Goal: Task Accomplishment & Management: Manage account settings

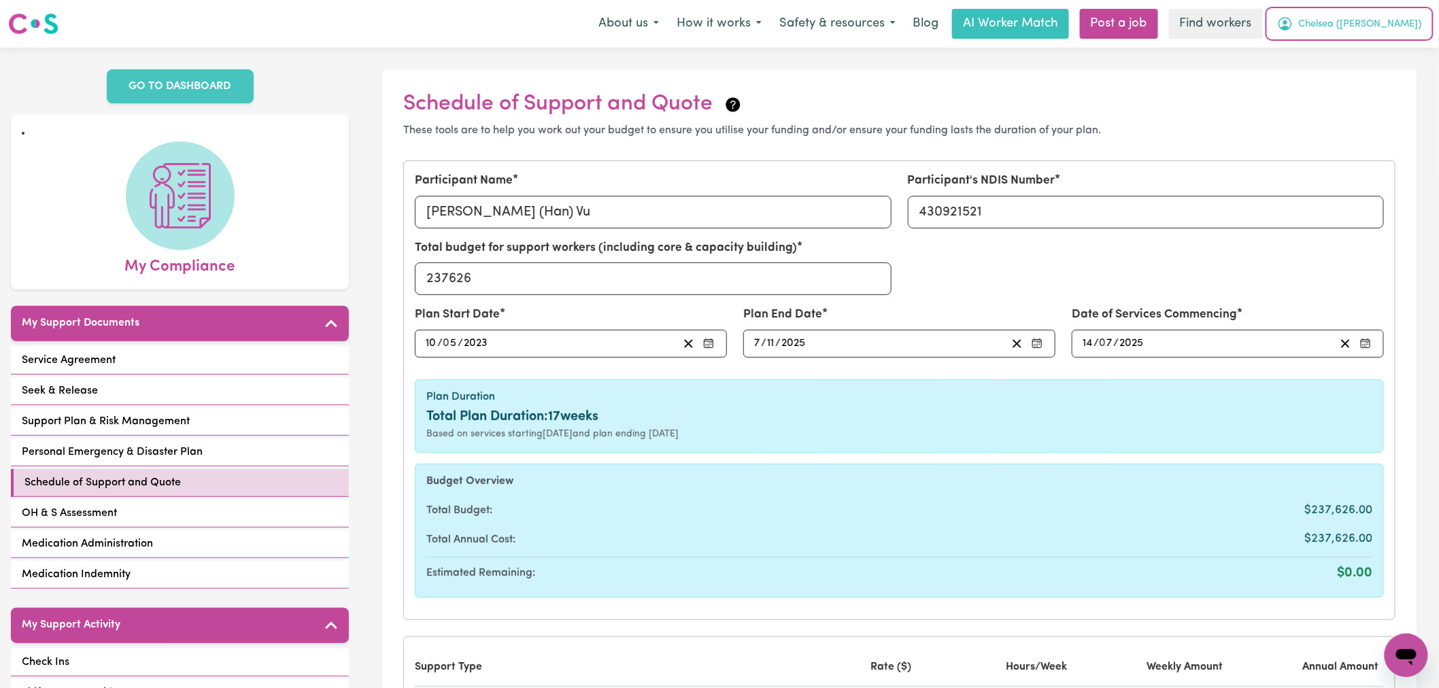
click at [1417, 25] on button "Chelsea (Han)" at bounding box center [1349, 24] width 162 height 29
click at [1371, 95] on h2 "Schedule of Support and Quote" at bounding box center [899, 104] width 992 height 26
click at [1385, 24] on span "Chelsea (Han)" at bounding box center [1360, 24] width 123 height 15
click at [1381, 64] on link "My Dashboard" at bounding box center [1375, 53] width 107 height 26
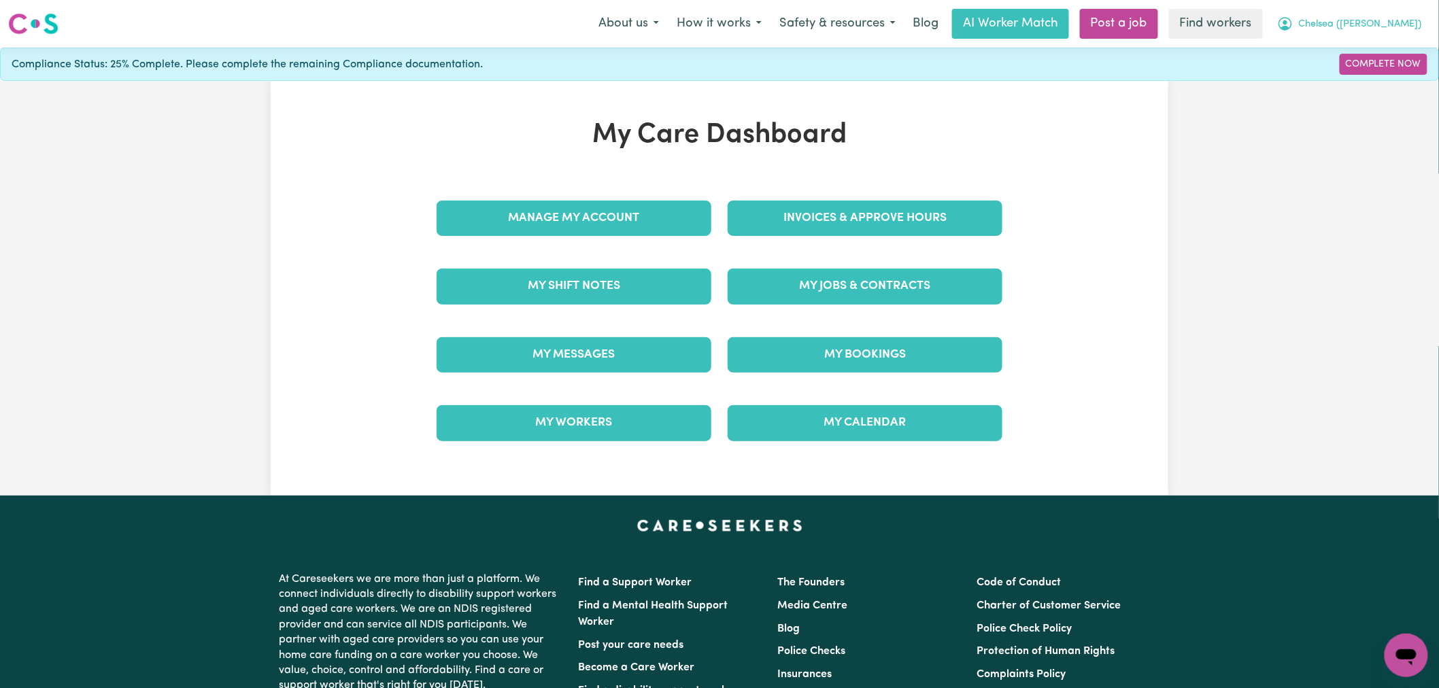
click at [1394, 24] on span "Chelsea (Han)" at bounding box center [1360, 24] width 123 height 15
click at [1361, 78] on link "Logout" at bounding box center [1375, 78] width 107 height 26
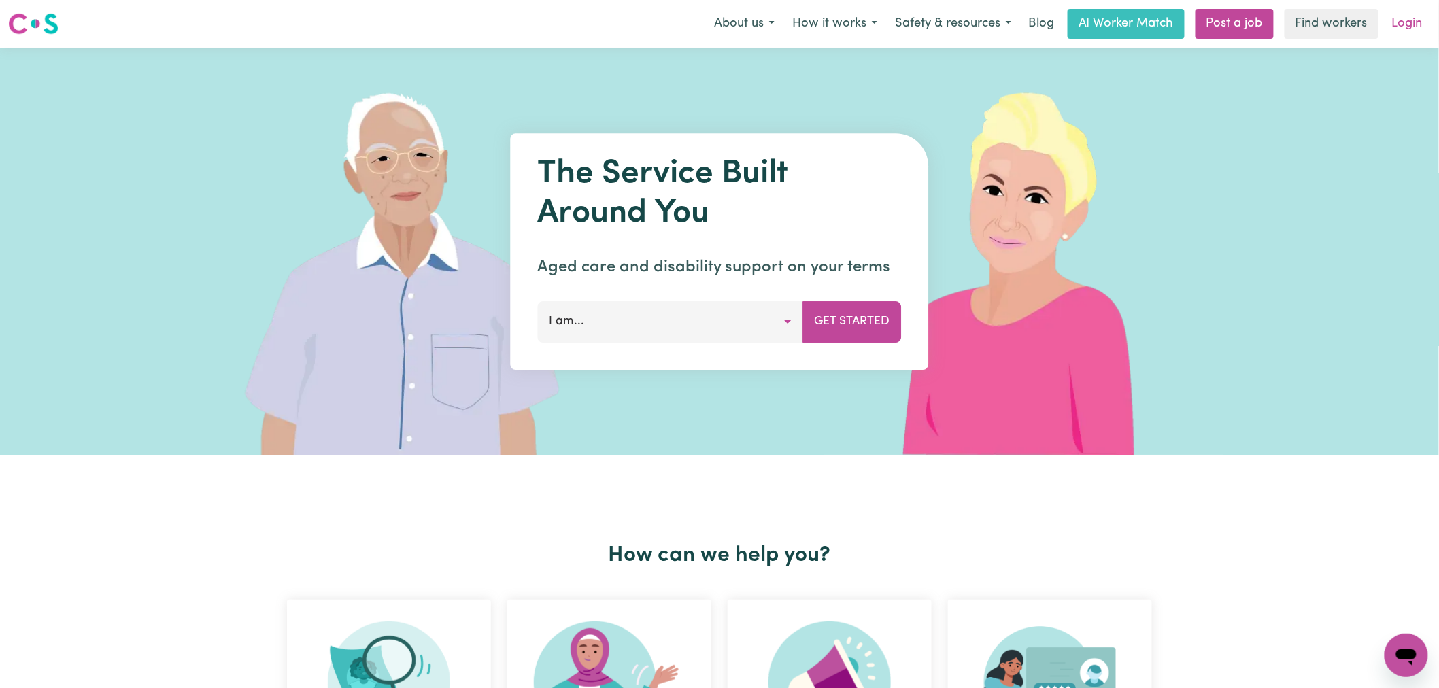
click at [1394, 26] on link "Login" at bounding box center [1407, 24] width 47 height 30
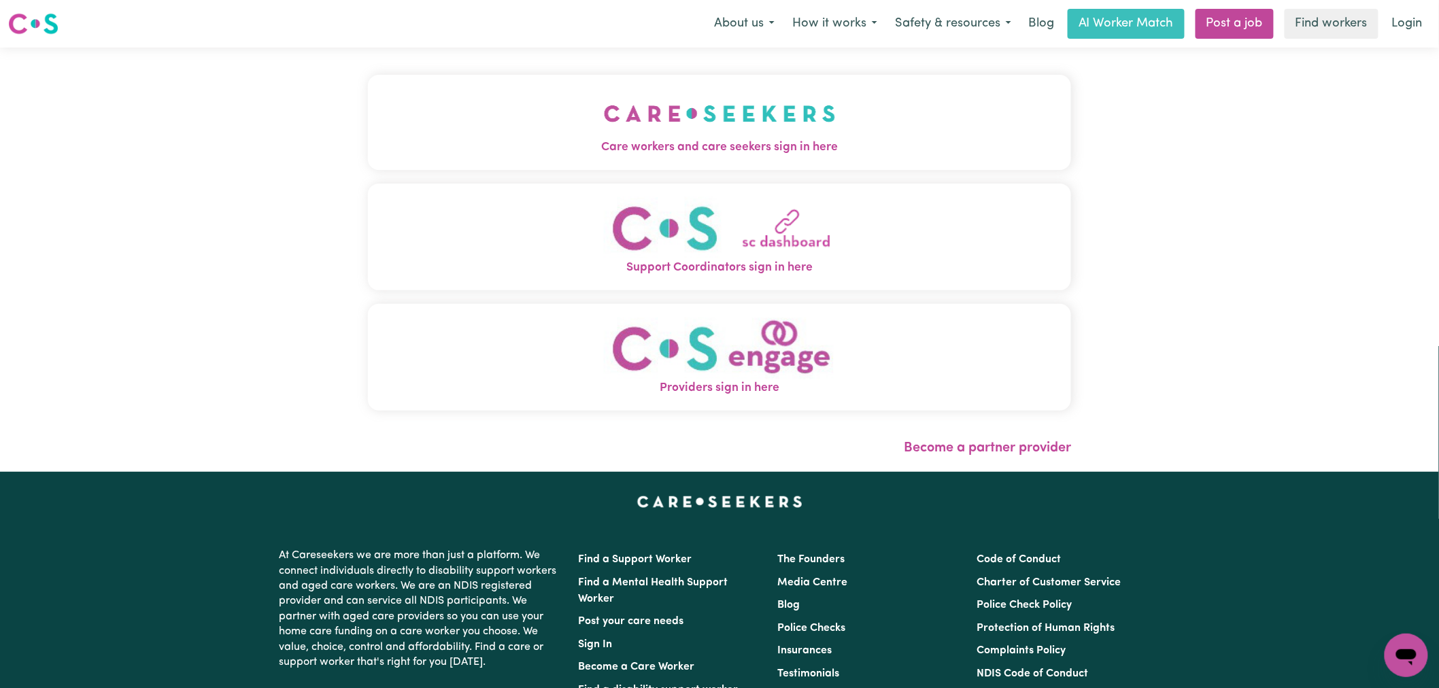
click at [604, 102] on img "Care workers and care seekers sign in here" at bounding box center [720, 113] width 232 height 50
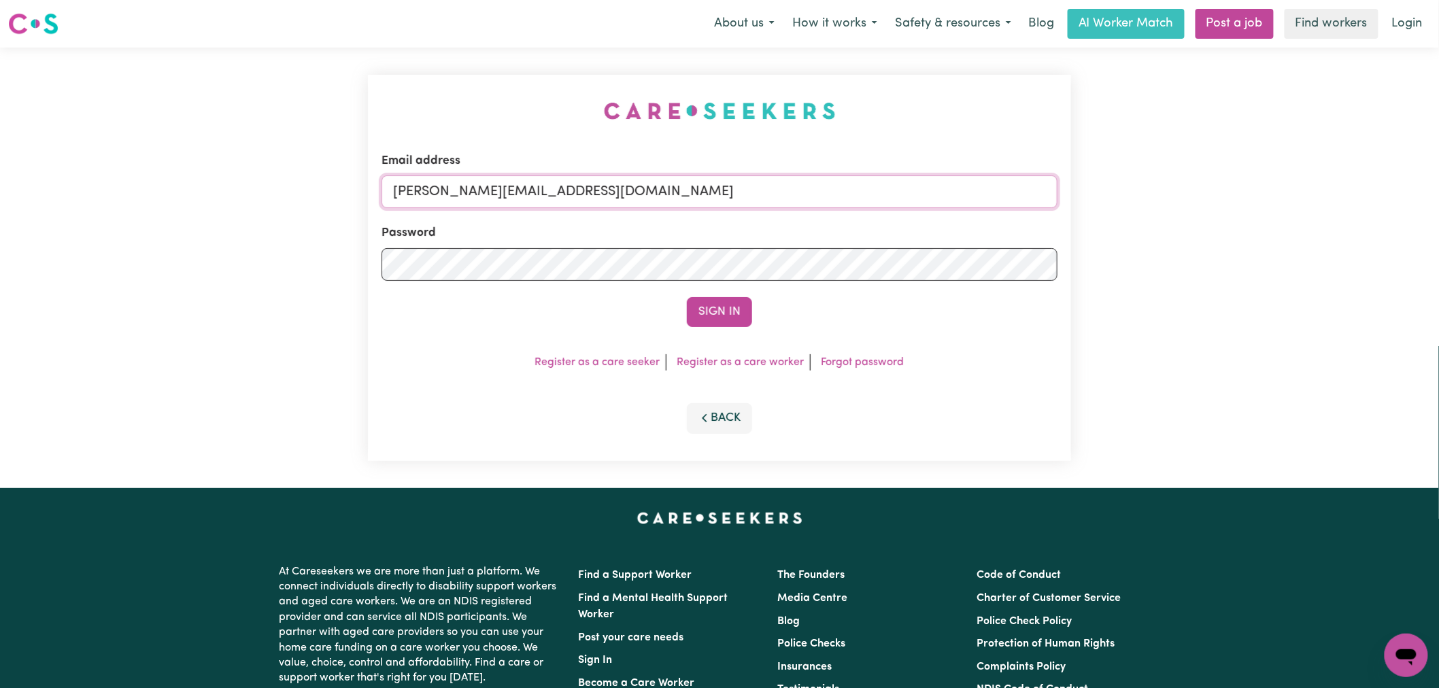
click at [582, 190] on input "[PERSON_NAME][EMAIL_ADDRESS][DOMAIN_NAME]" at bounding box center [719, 191] width 676 height 33
drag, startPoint x: 745, startPoint y: 194, endPoint x: 466, endPoint y: 192, distance: 279.5
click at [466, 192] on input "[EMAIL_ADDRESS][DOMAIN_NAME]" at bounding box center [719, 191] width 676 height 33
type input "[EMAIL_ADDRESS][DOMAIN_NAME]"
click at [751, 315] on button "Sign In" at bounding box center [719, 312] width 65 height 30
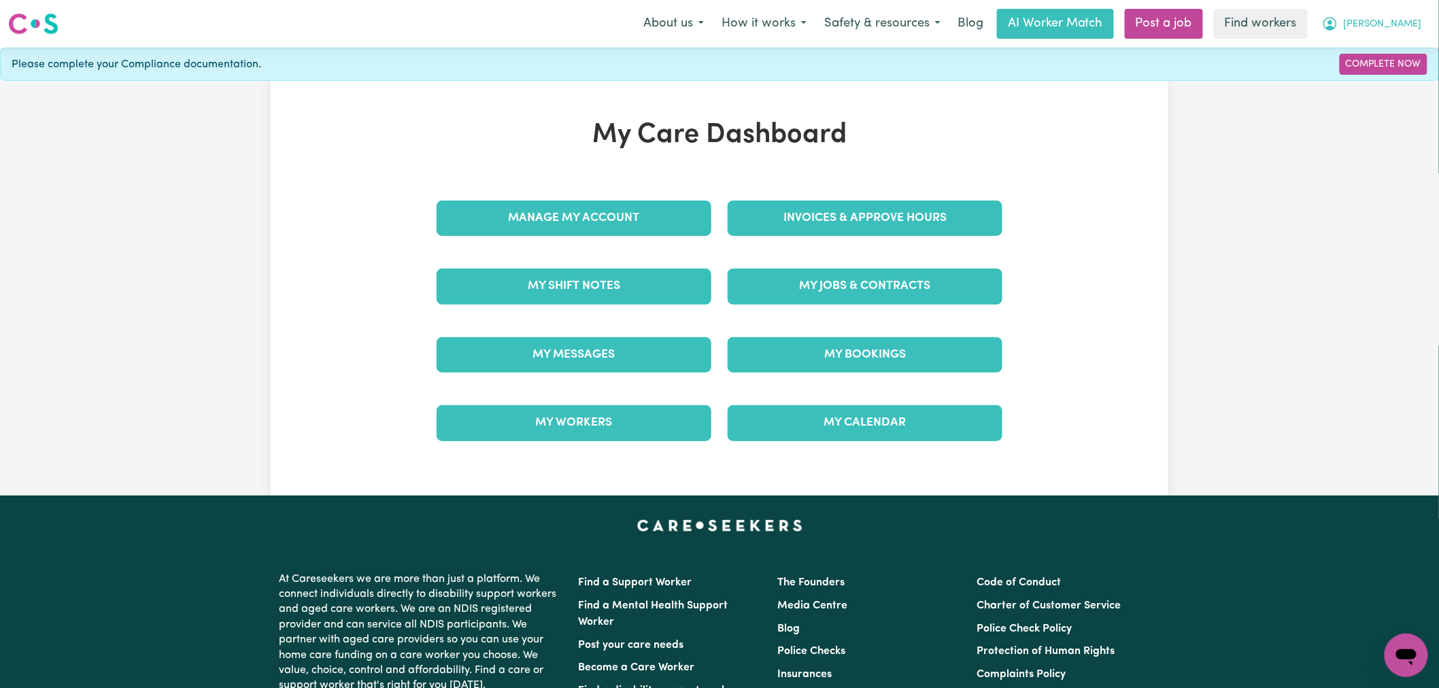
click at [1338, 21] on icon "My Account" at bounding box center [1330, 24] width 16 height 16
click at [1374, 83] on link "Logout" at bounding box center [1375, 78] width 107 height 26
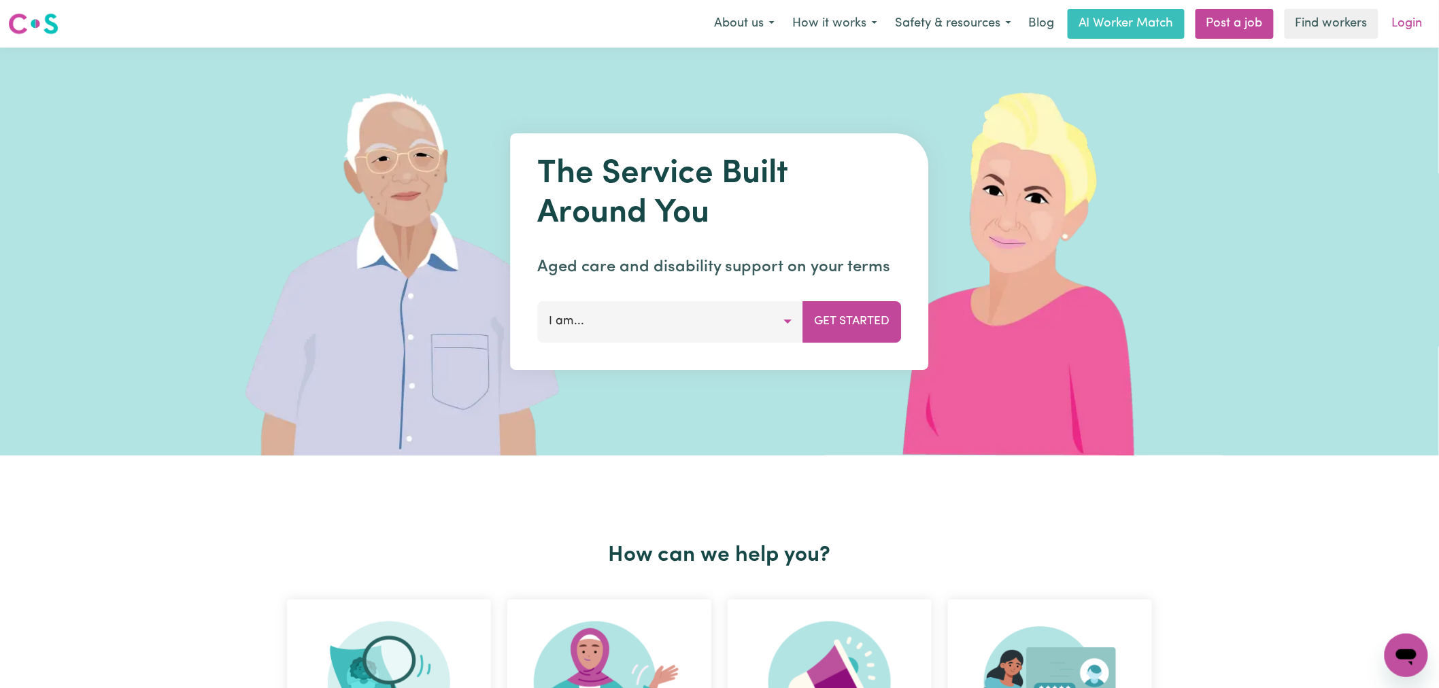
click at [1411, 24] on link "Login" at bounding box center [1407, 24] width 47 height 30
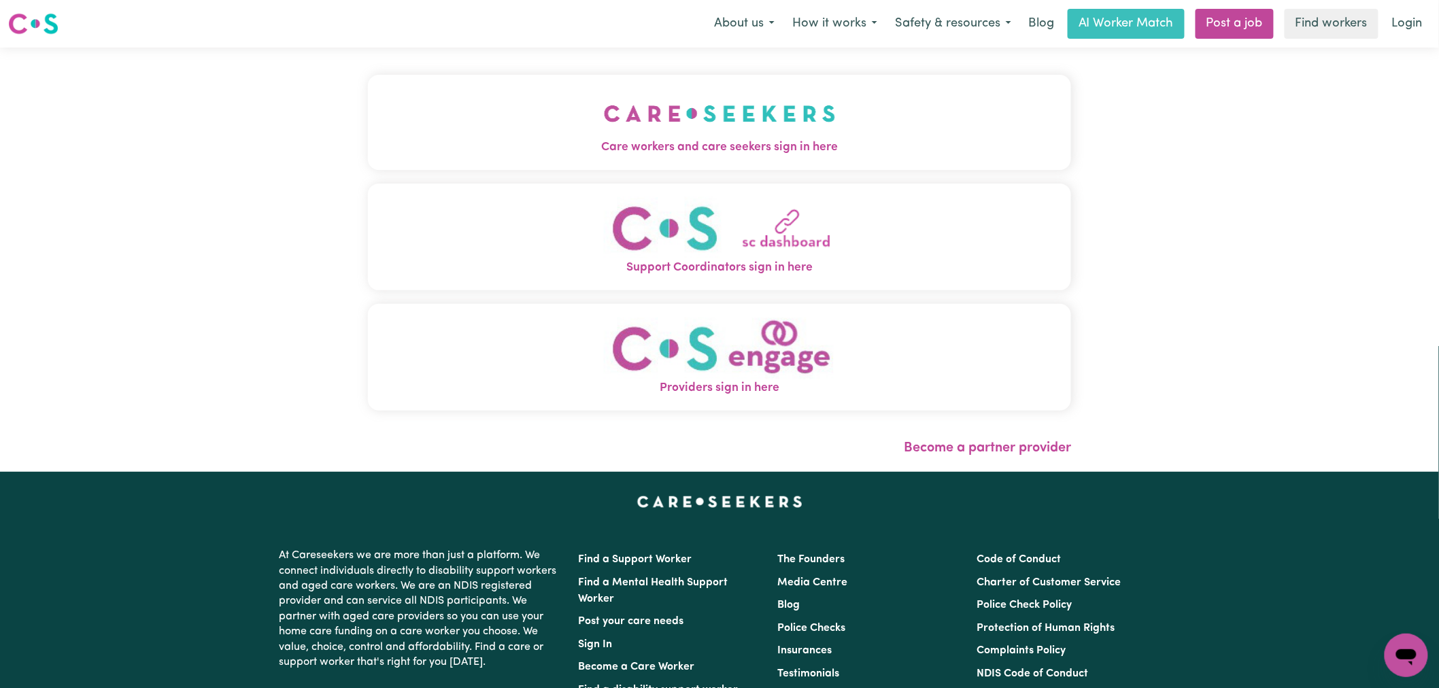
click at [545, 125] on button "Care workers and care seekers sign in here" at bounding box center [719, 122] width 703 height 95
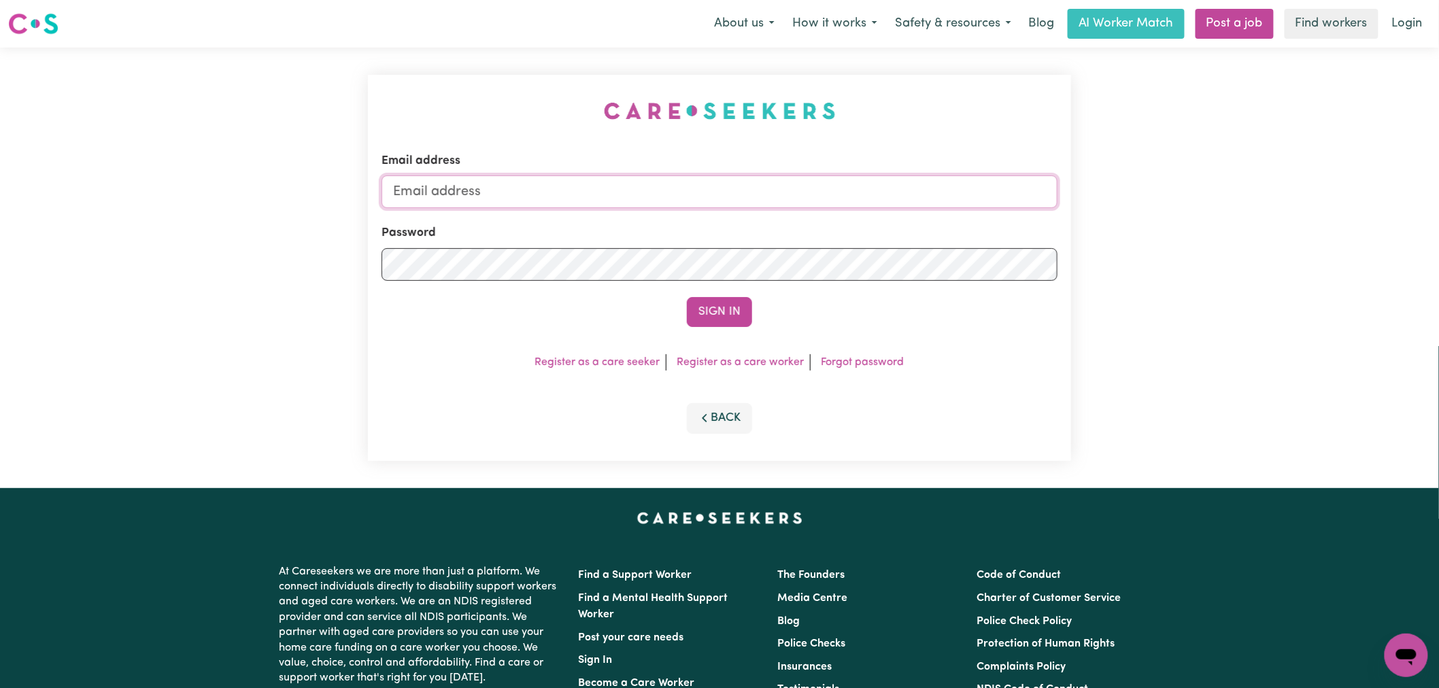
type input "[PERSON_NAME][EMAIL_ADDRESS][DOMAIN_NAME]"
click at [710, 309] on button "Sign In" at bounding box center [719, 312] width 65 height 30
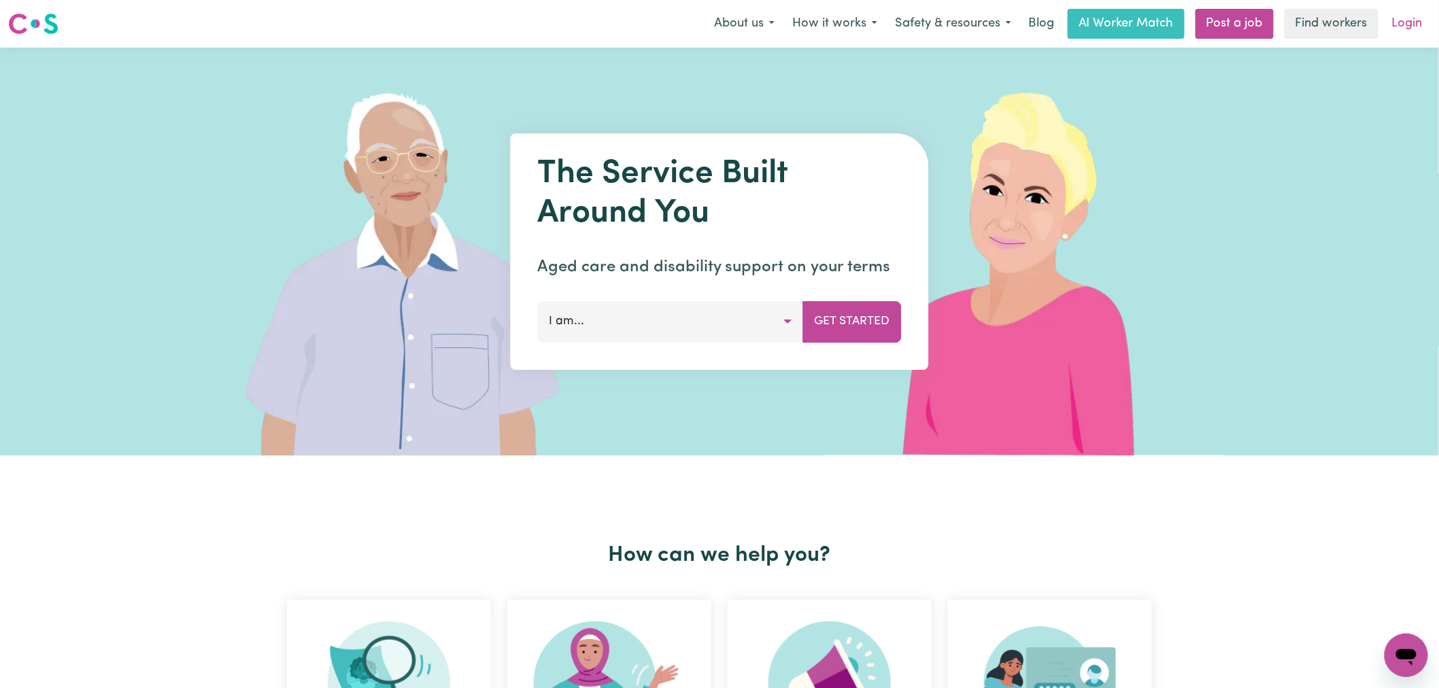
click at [1396, 24] on link "Login" at bounding box center [1407, 24] width 47 height 30
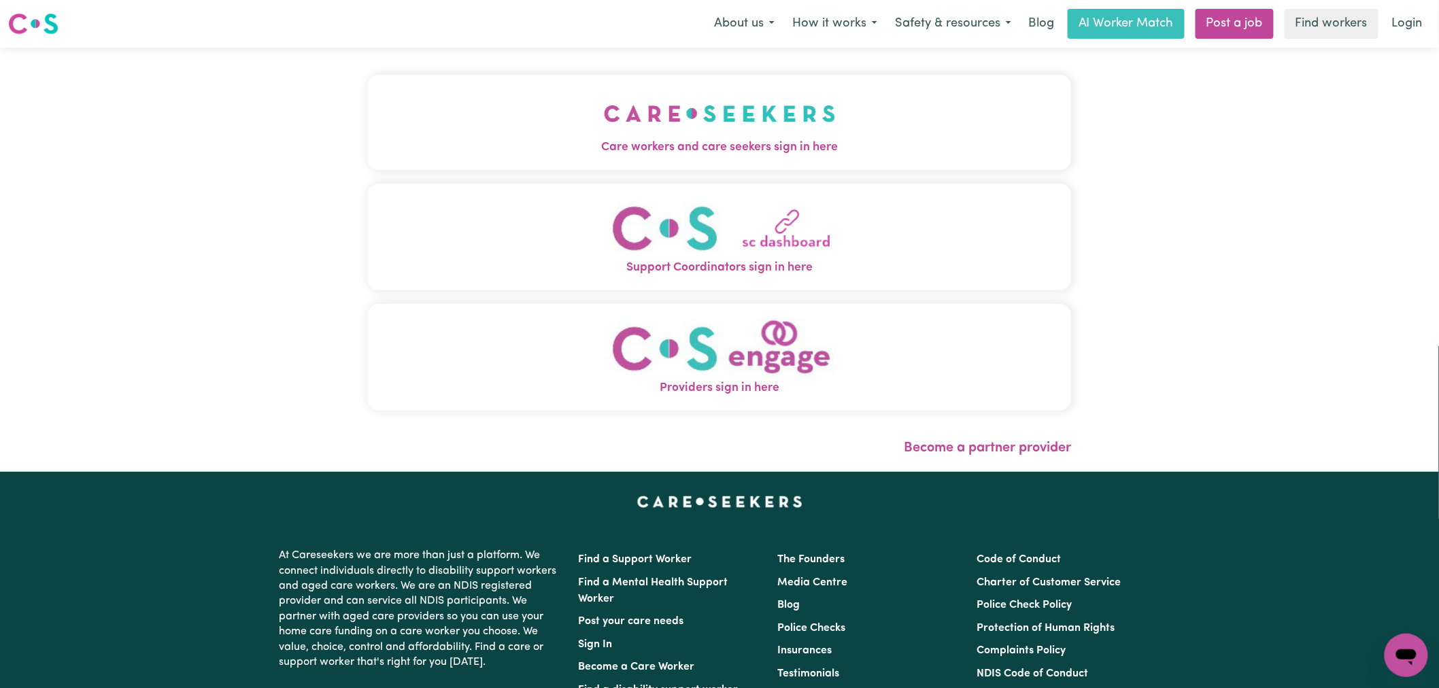
click at [390, 91] on button "Care workers and care seekers sign in here" at bounding box center [719, 122] width 703 height 95
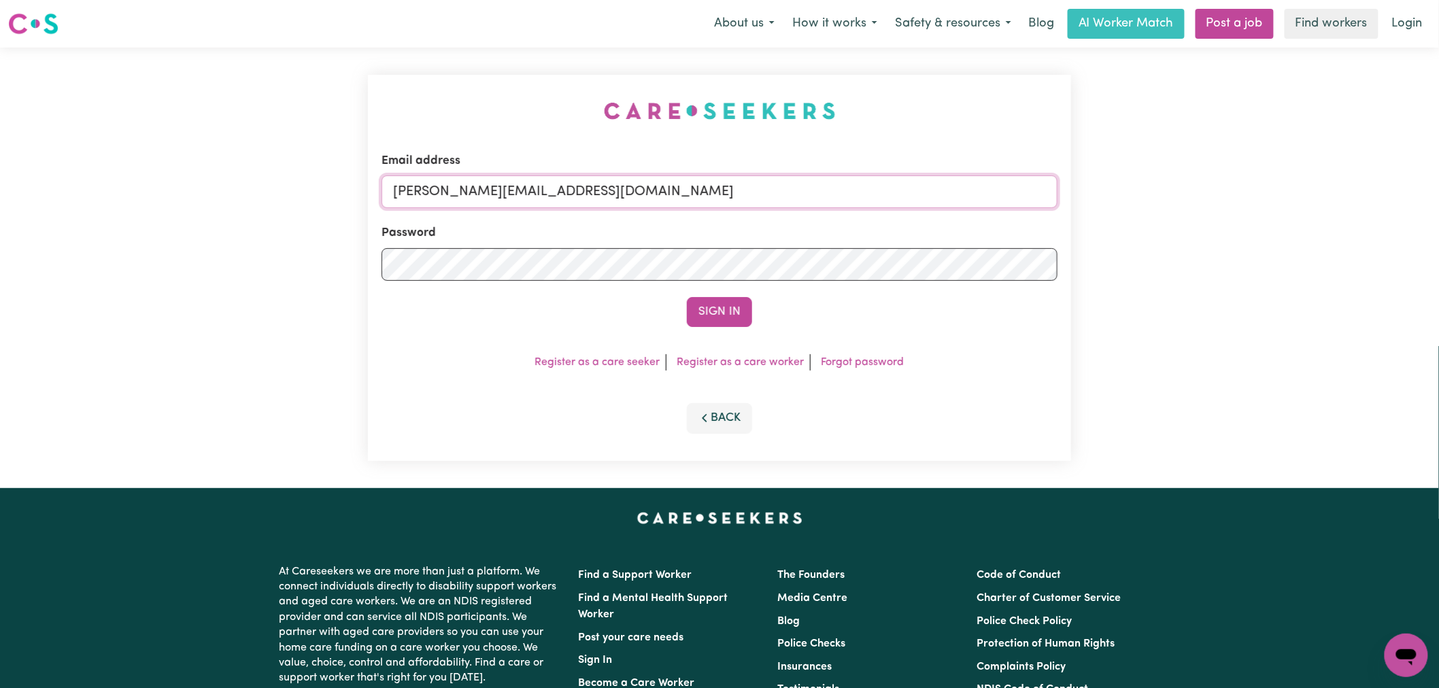
click at [663, 201] on input "[PERSON_NAME][EMAIL_ADDRESS][DOMAIN_NAME]" at bounding box center [719, 191] width 676 height 33
click at [492, 204] on input "[PERSON_NAME][EMAIL_ADDRESS][DOMAIN_NAME]" at bounding box center [719, 191] width 676 height 33
paste input "saraholssen@C"
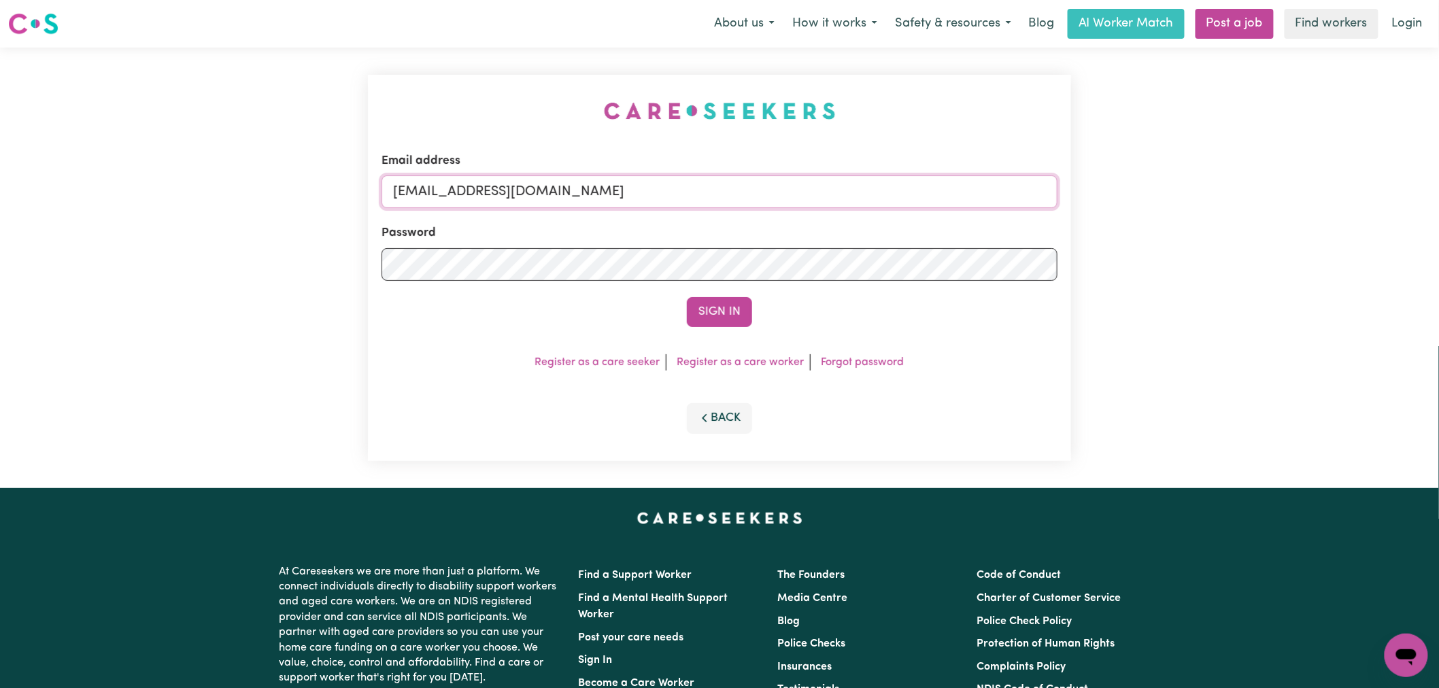
type input "[EMAIL_ADDRESS][DOMAIN_NAME]"
click at [687, 297] on button "Sign In" at bounding box center [719, 312] width 65 height 30
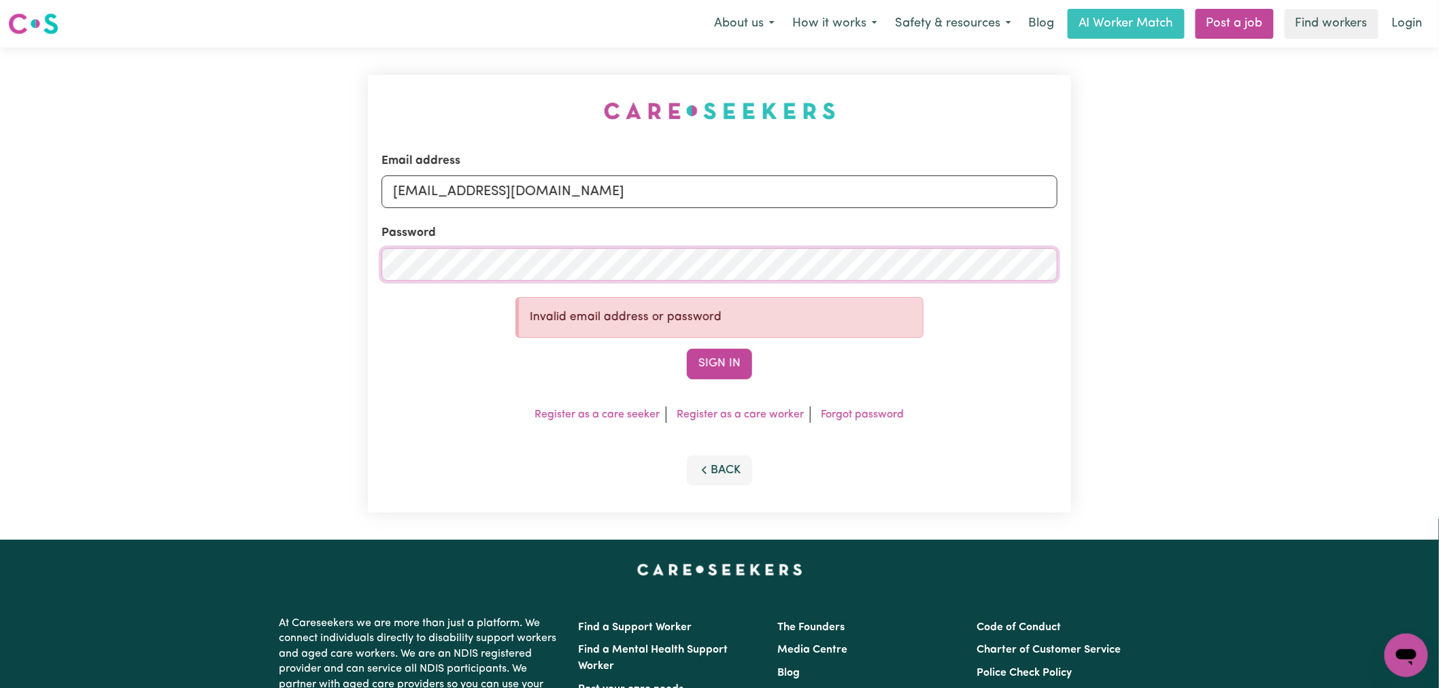
click at [687, 349] on button "Sign In" at bounding box center [719, 364] width 65 height 30
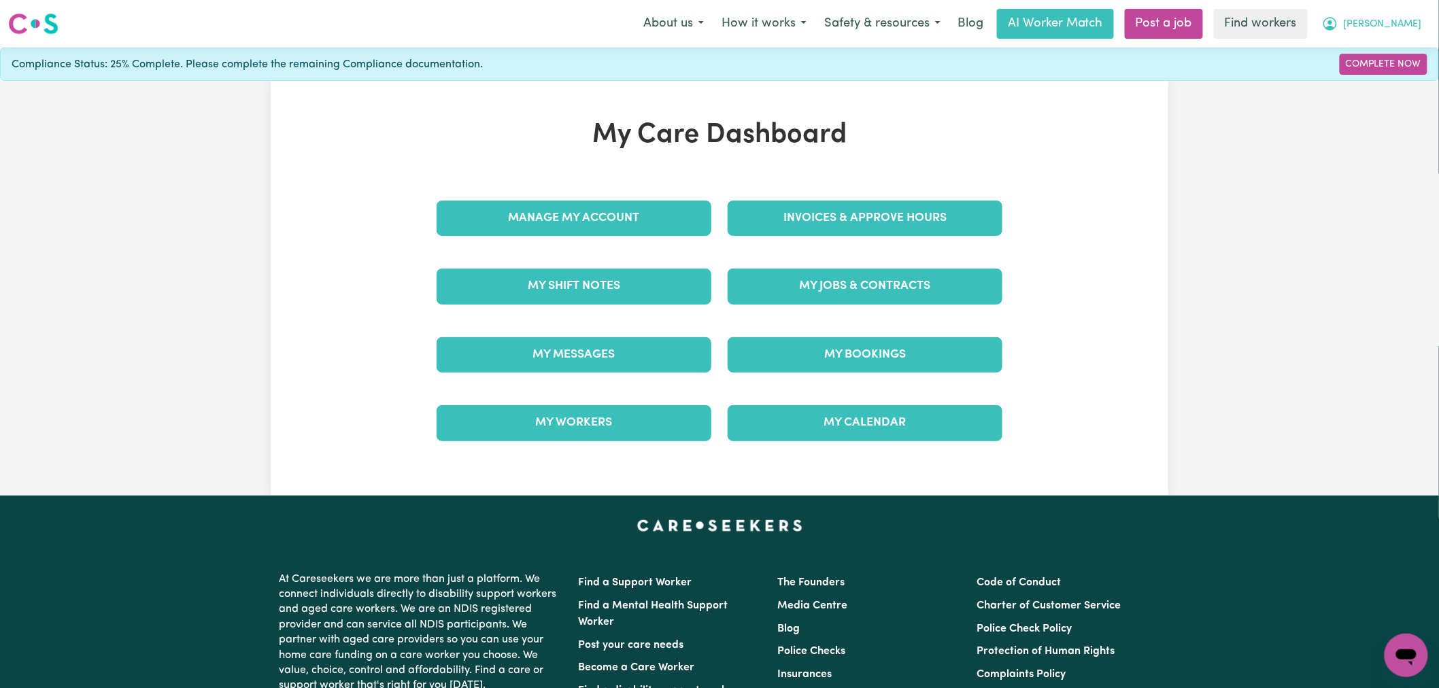
click at [1405, 16] on button "[PERSON_NAME]" at bounding box center [1372, 24] width 118 height 29
click at [1378, 93] on div "My Care Dashboard Manage My Account Invoices & Approve Hours My Shift Notes My …" at bounding box center [719, 288] width 1439 height 415
click at [1378, 82] on div "My Care Dashboard Manage My Account Invoices & Approve Hours My Shift Notes My …" at bounding box center [719, 288] width 1439 height 415
click at [1403, 11] on button "[PERSON_NAME]" at bounding box center [1372, 24] width 118 height 29
click at [1382, 66] on link "Logout" at bounding box center [1375, 78] width 107 height 26
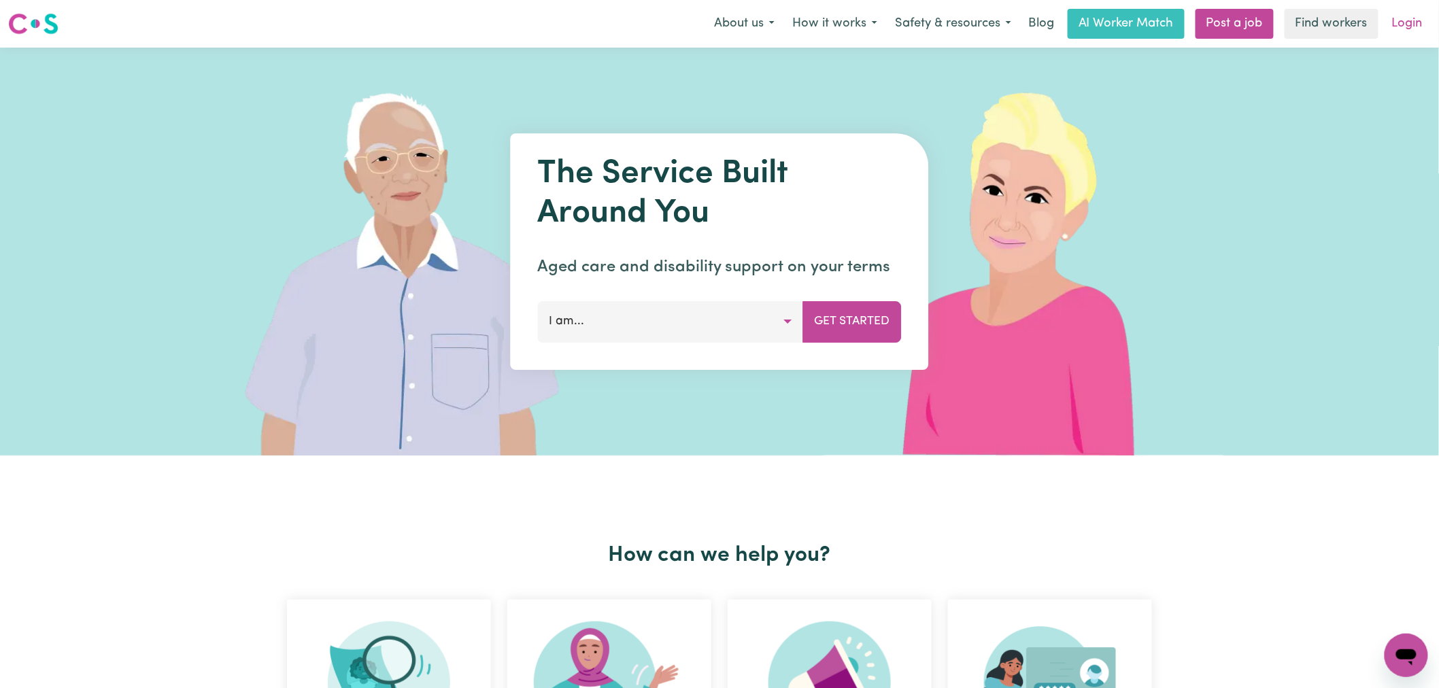
click at [1411, 16] on link "Login" at bounding box center [1407, 24] width 47 height 30
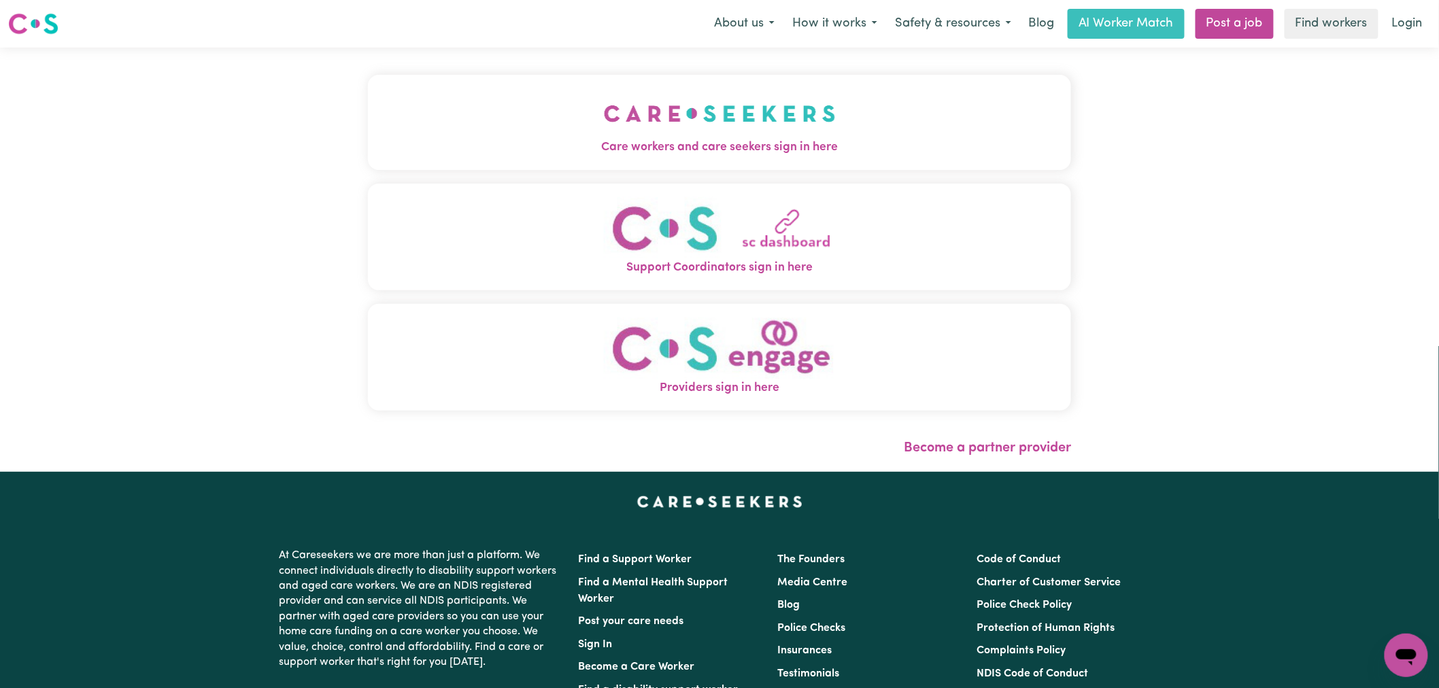
click at [683, 133] on button "Care workers and care seekers sign in here" at bounding box center [719, 122] width 703 height 95
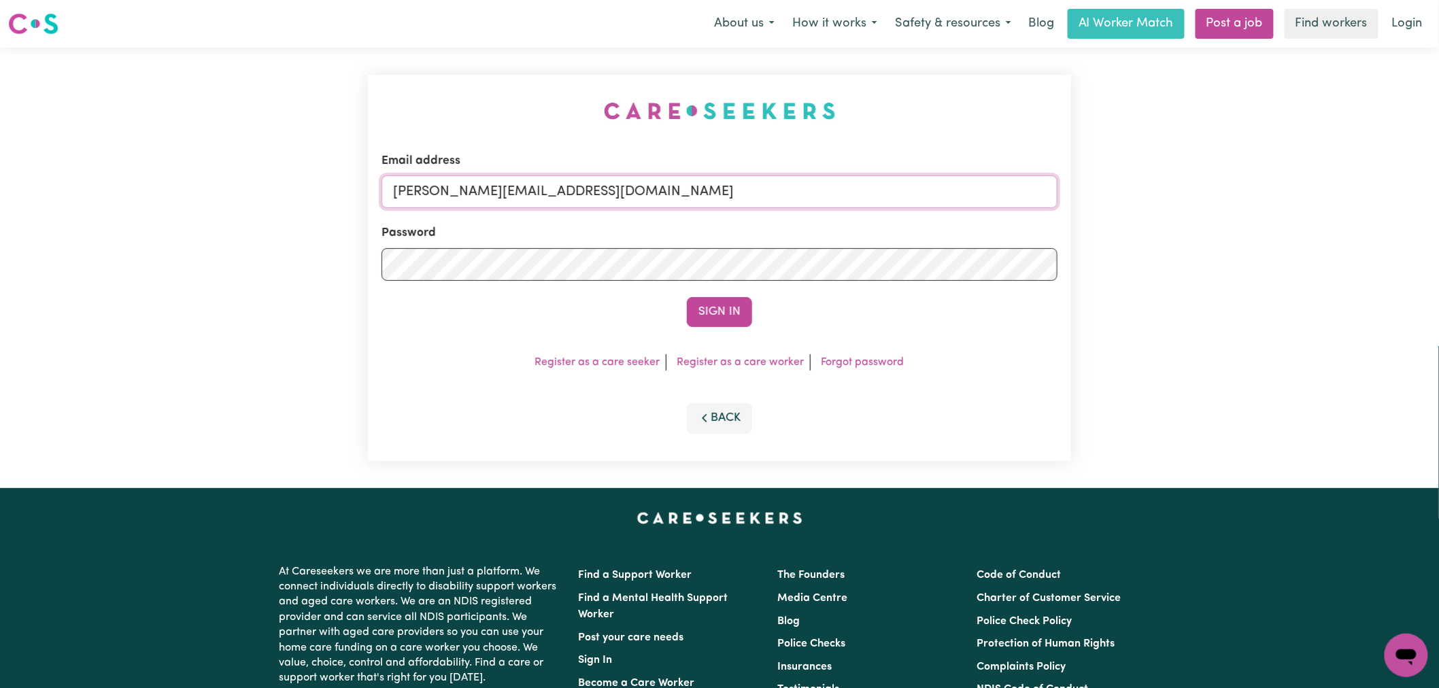
click at [632, 192] on input "[PERSON_NAME][EMAIL_ADDRESS][DOMAIN_NAME]" at bounding box center [719, 191] width 676 height 33
drag, startPoint x: 712, startPoint y: 198, endPoint x: 505, endPoint y: 196, distance: 206.7
click at [465, 197] on input "[EMAIL_ADDRESS][DOMAIN_NAME]" at bounding box center [719, 191] width 676 height 33
type input "[EMAIL_ADDRESS][DOMAIN_NAME]"
click at [721, 305] on button "Sign In" at bounding box center [719, 312] width 65 height 30
